Goal: Use online tool/utility: Utilize a website feature to perform a specific function

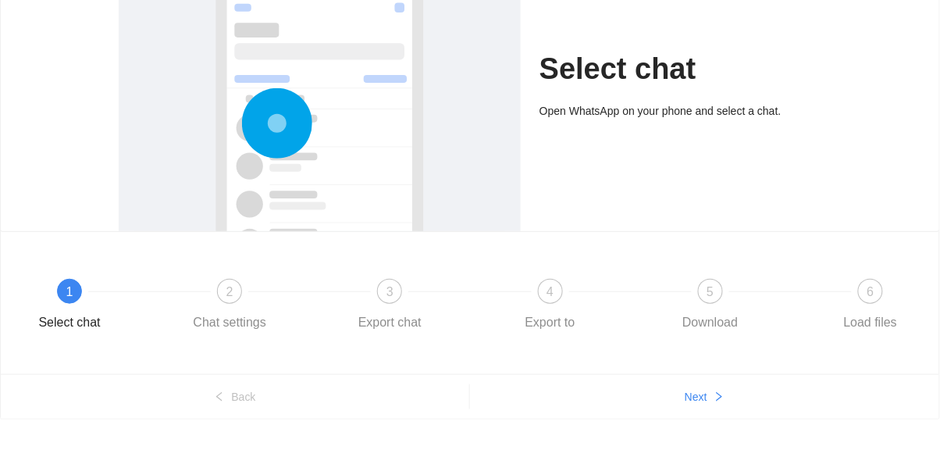
scroll to position [173, 0]
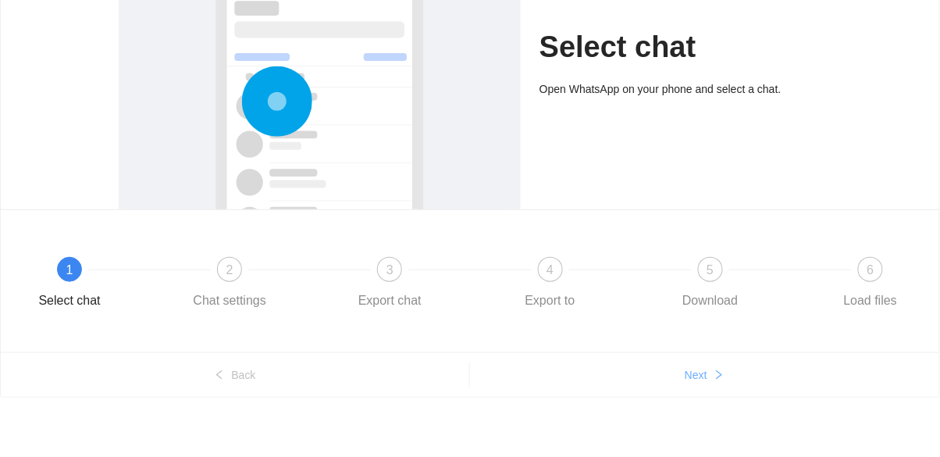
click at [723, 375] on icon "right" at bounding box center [719, 374] width 11 height 11
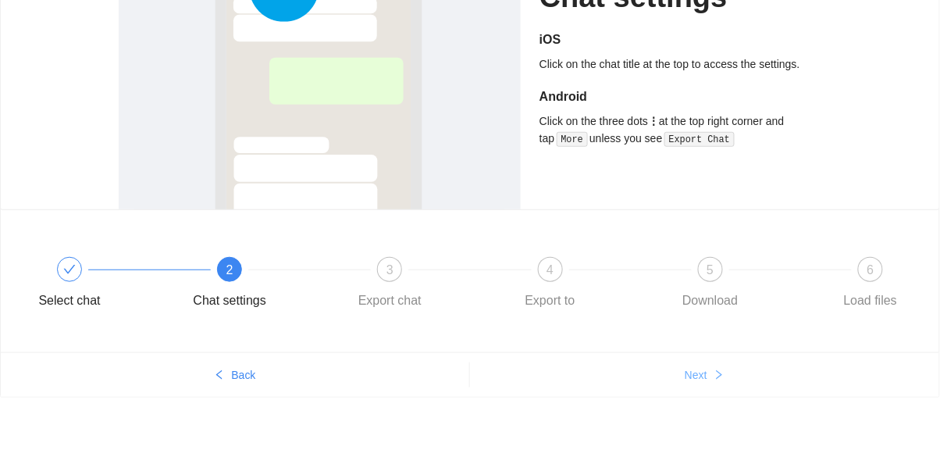
click at [717, 373] on icon "right" at bounding box center [719, 374] width 11 height 11
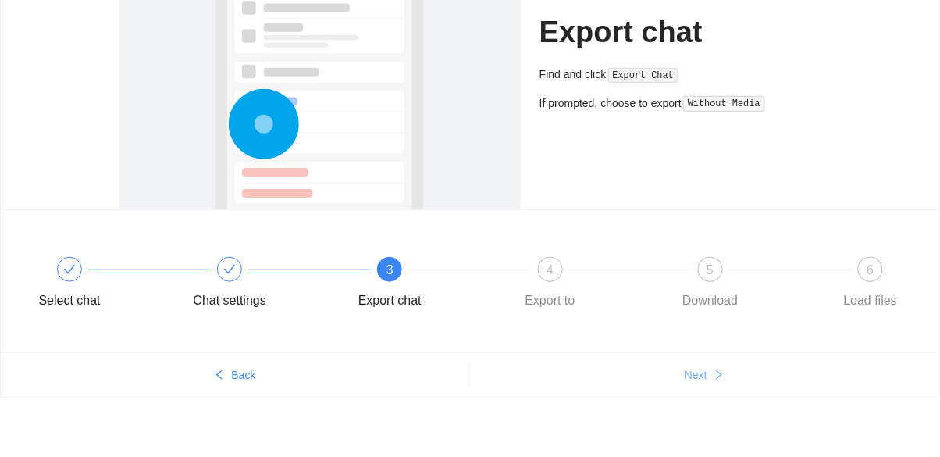
click at [717, 373] on icon "right" at bounding box center [719, 374] width 11 height 11
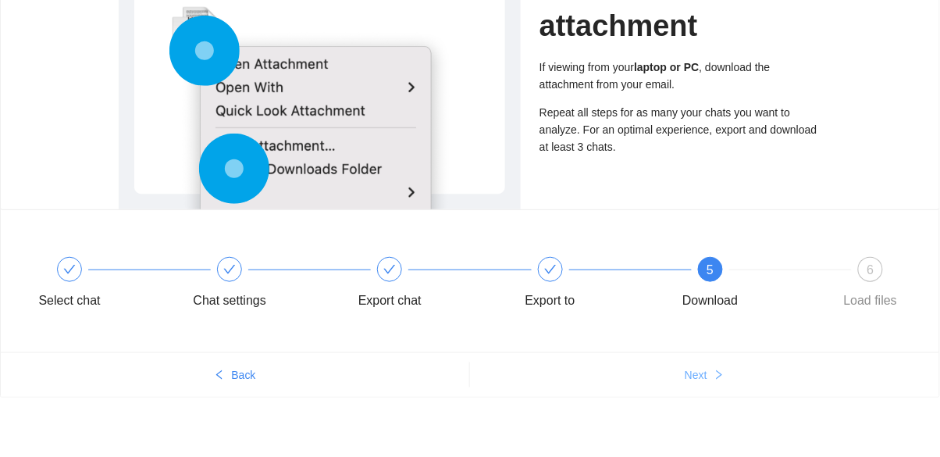
click at [719, 373] on icon "right" at bounding box center [719, 374] width 11 height 11
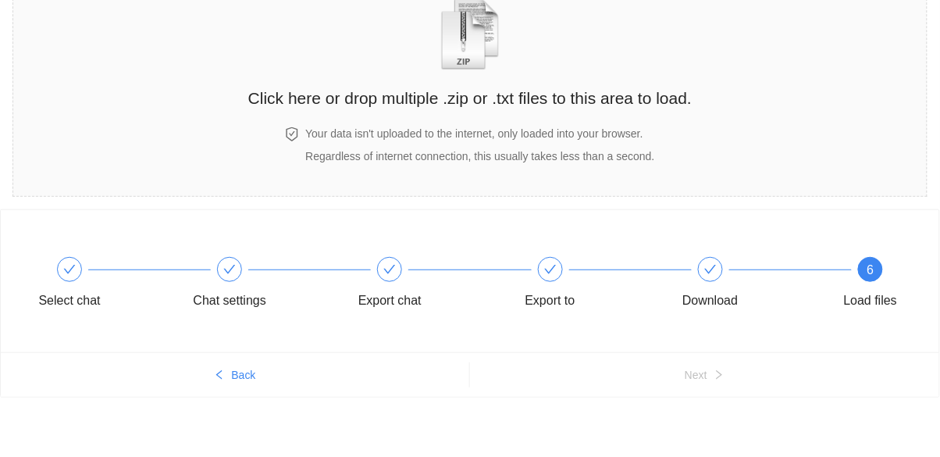
scroll to position [0, 0]
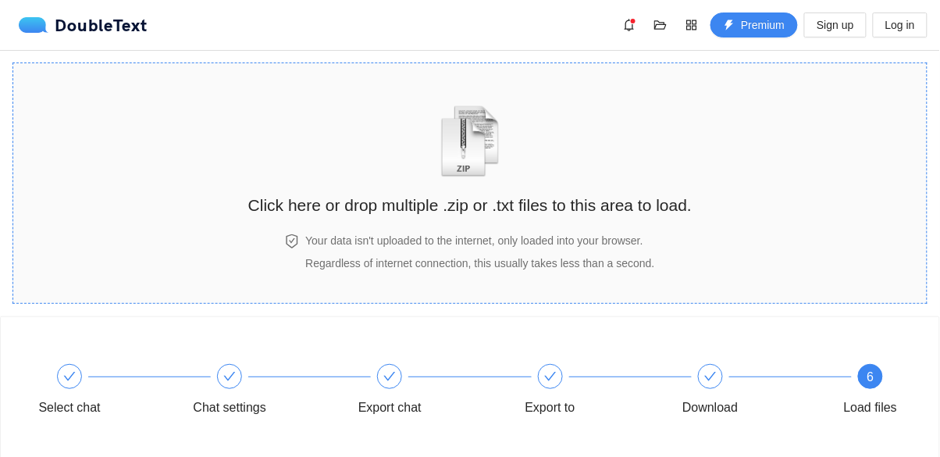
click at [604, 194] on h2 "Click here or drop multiple .zip or .txt files to this area to load." at bounding box center [470, 205] width 444 height 26
click at [508, 209] on h2 "Click here or drop multiple .zip or .txt files to this area to load." at bounding box center [470, 205] width 444 height 26
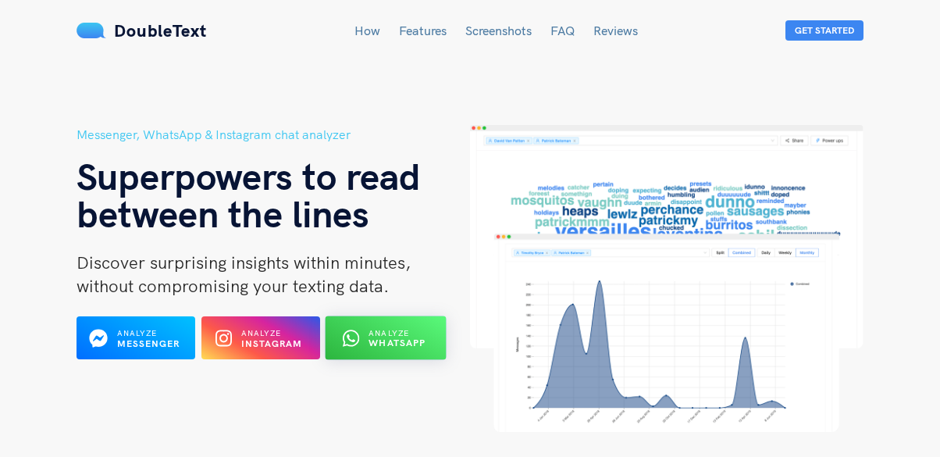
click at [355, 331] on icon at bounding box center [350, 338] width 16 height 19
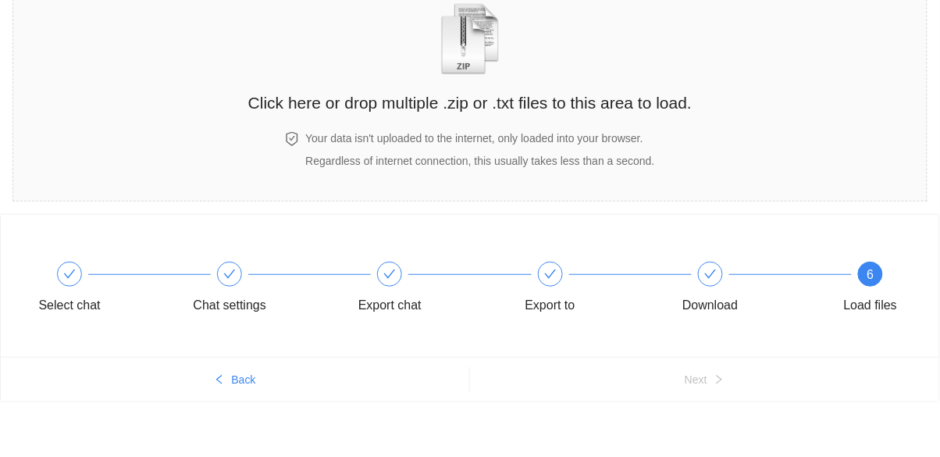
scroll to position [107, 0]
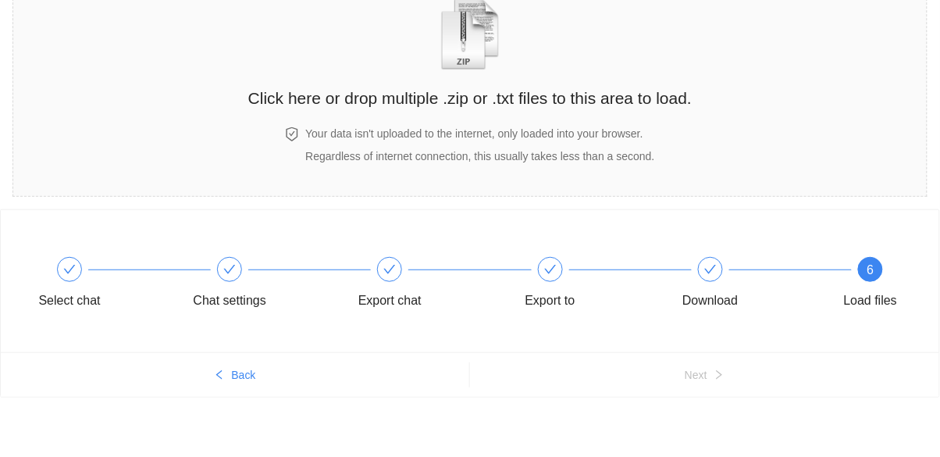
click at [860, 298] on div "Load files" at bounding box center [871, 300] width 54 height 25
click at [879, 269] on div "6" at bounding box center [870, 269] width 25 height 25
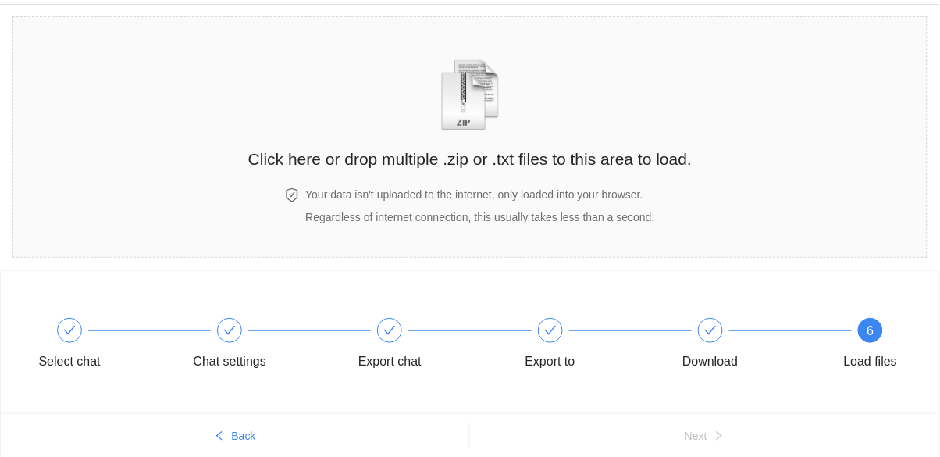
scroll to position [0, 0]
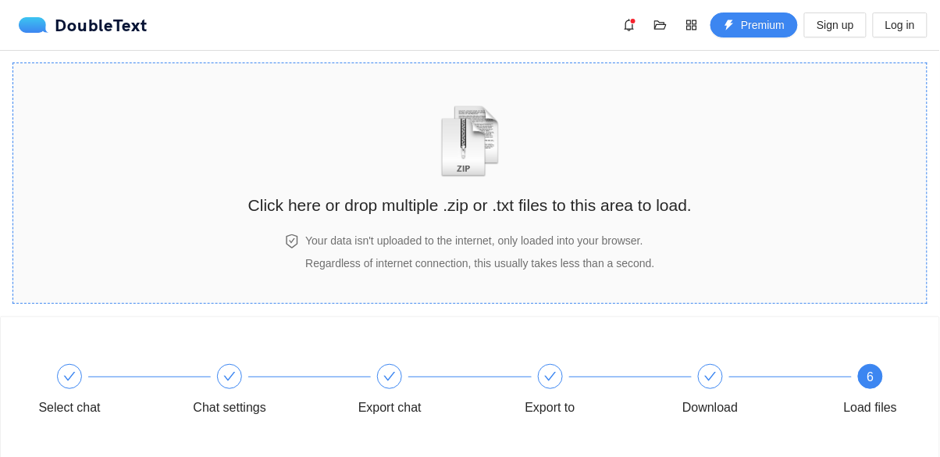
click at [484, 181] on div "Click here or drop multiple .zip or .txt files to this area to load." at bounding box center [470, 148] width 444 height 139
